Goal: Task Accomplishment & Management: Use online tool/utility

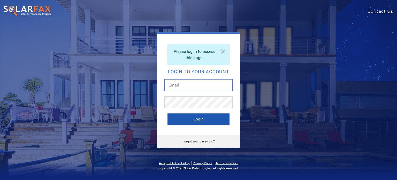
type input "[PERSON_NAME][EMAIL_ADDRESS][PERSON_NAME][DOMAIN_NAME]"
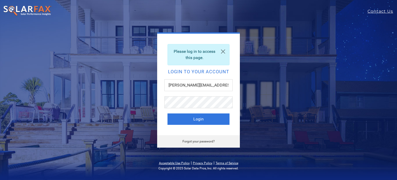
click at [184, 116] on button "Login" at bounding box center [198, 118] width 62 height 11
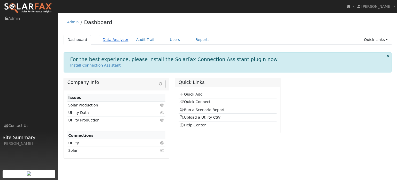
click at [116, 39] on link "Data Analyzer" at bounding box center [116, 40] width 34 height 10
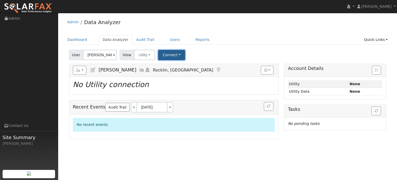
click at [168, 58] on button "Connect" at bounding box center [171, 55] width 27 height 10
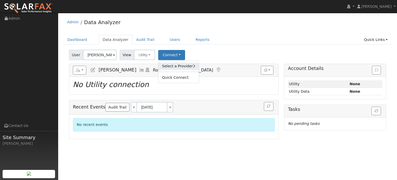
click at [165, 65] on link "Select a Provider" at bounding box center [178, 66] width 40 height 7
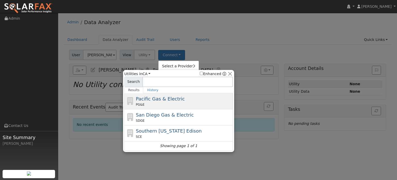
click at [156, 100] on span "Pacific Gas & Electric" at bounding box center [160, 98] width 49 height 5
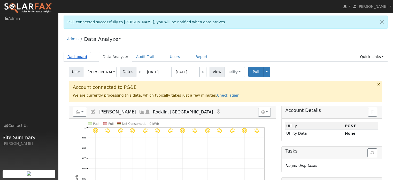
click at [77, 58] on link "Dashboard" at bounding box center [78, 57] width 28 height 10
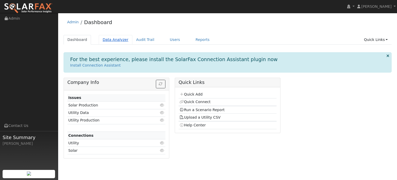
click at [112, 41] on link "Data Analyzer" at bounding box center [116, 40] width 34 height 10
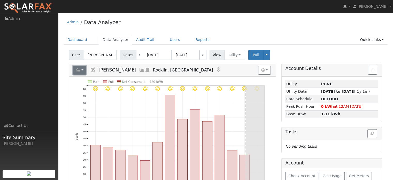
click at [83, 67] on button "button" at bounding box center [80, 70] width 14 height 9
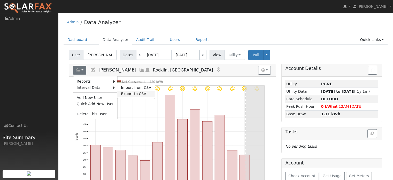
click at [133, 94] on link "Export to CSV" at bounding box center [135, 93] width 37 height 6
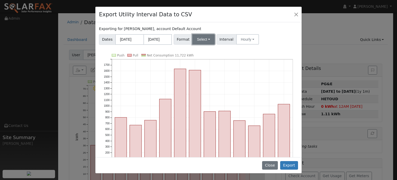
click at [198, 40] on button "Select" at bounding box center [203, 39] width 22 height 10
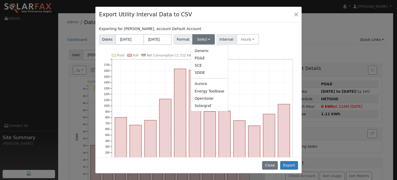
click at [200, 84] on link "Aurora" at bounding box center [209, 83] width 37 height 7
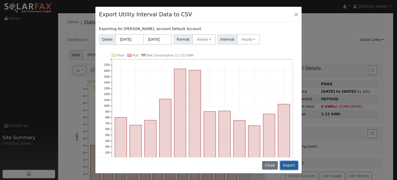
click at [293, 163] on button "Export" at bounding box center [289, 165] width 18 height 9
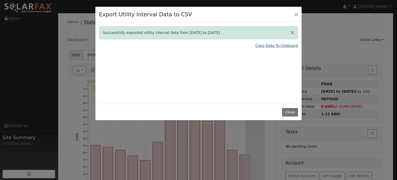
click at [269, 45] on link "Copy Data To Clipboard" at bounding box center [276, 45] width 43 height 5
